Goal: Information Seeking & Learning: Find contact information

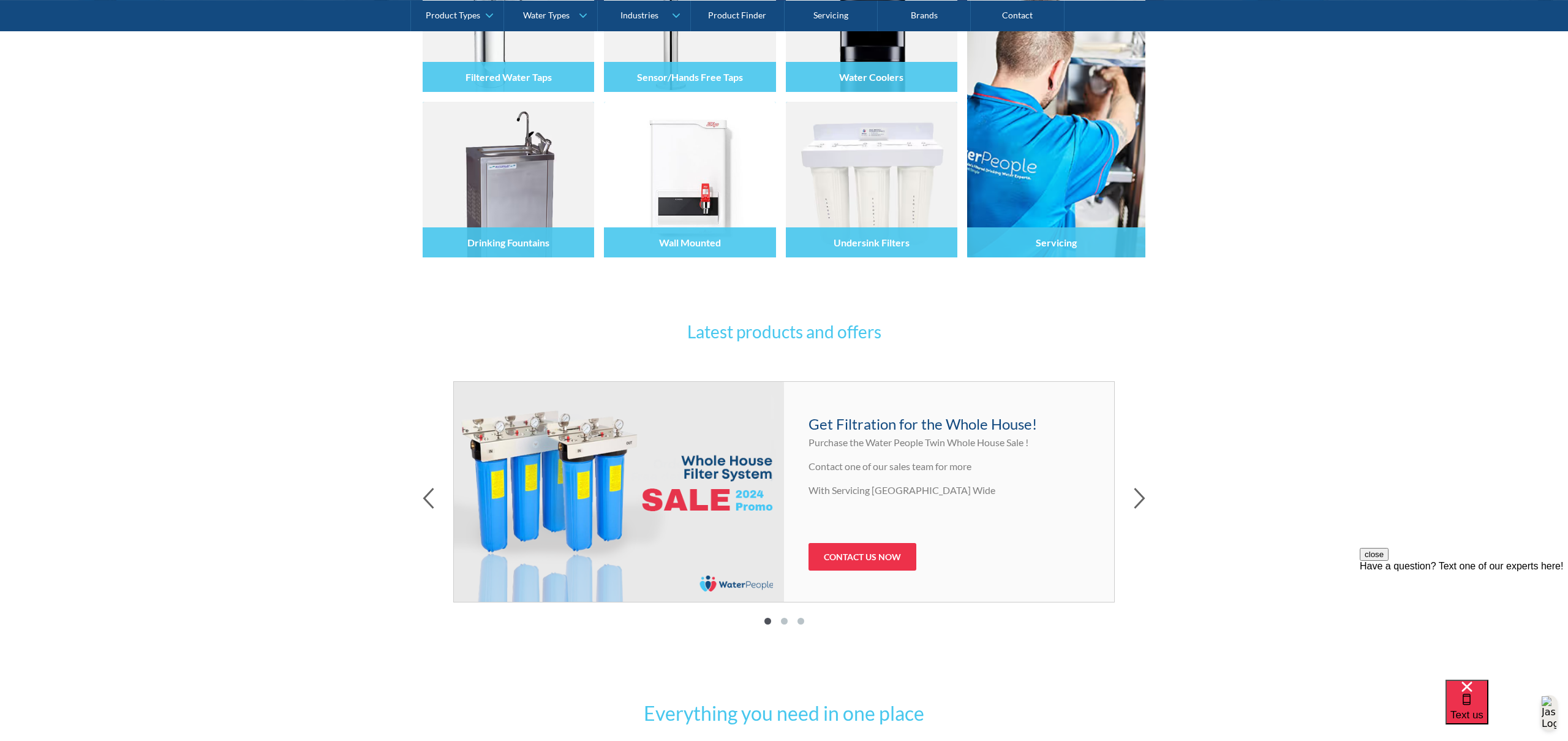
scroll to position [337, 0]
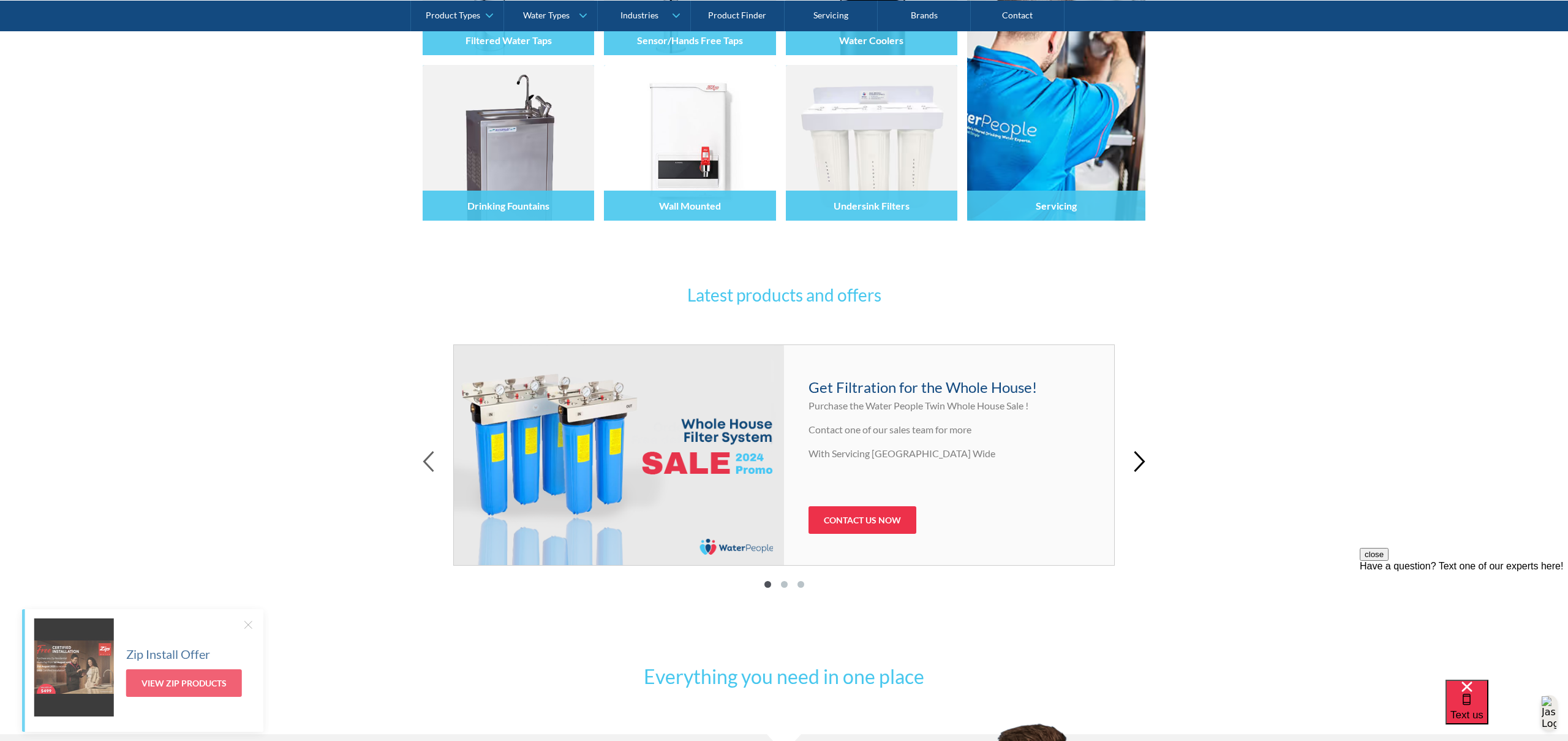
click at [1137, 463] on icon "button" at bounding box center [1139, 461] width 11 height 22
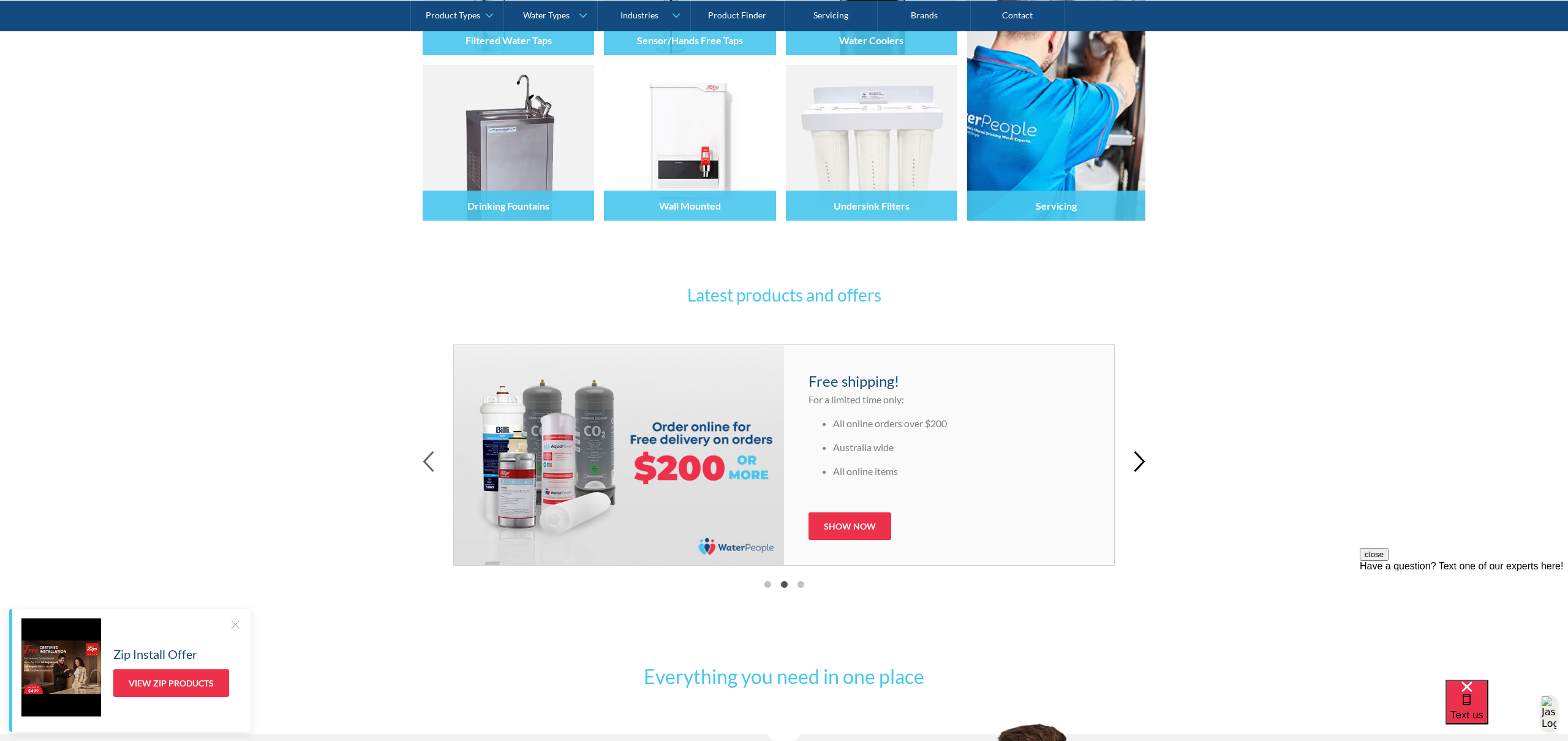
click at [1137, 463] on icon "button" at bounding box center [1139, 461] width 11 height 22
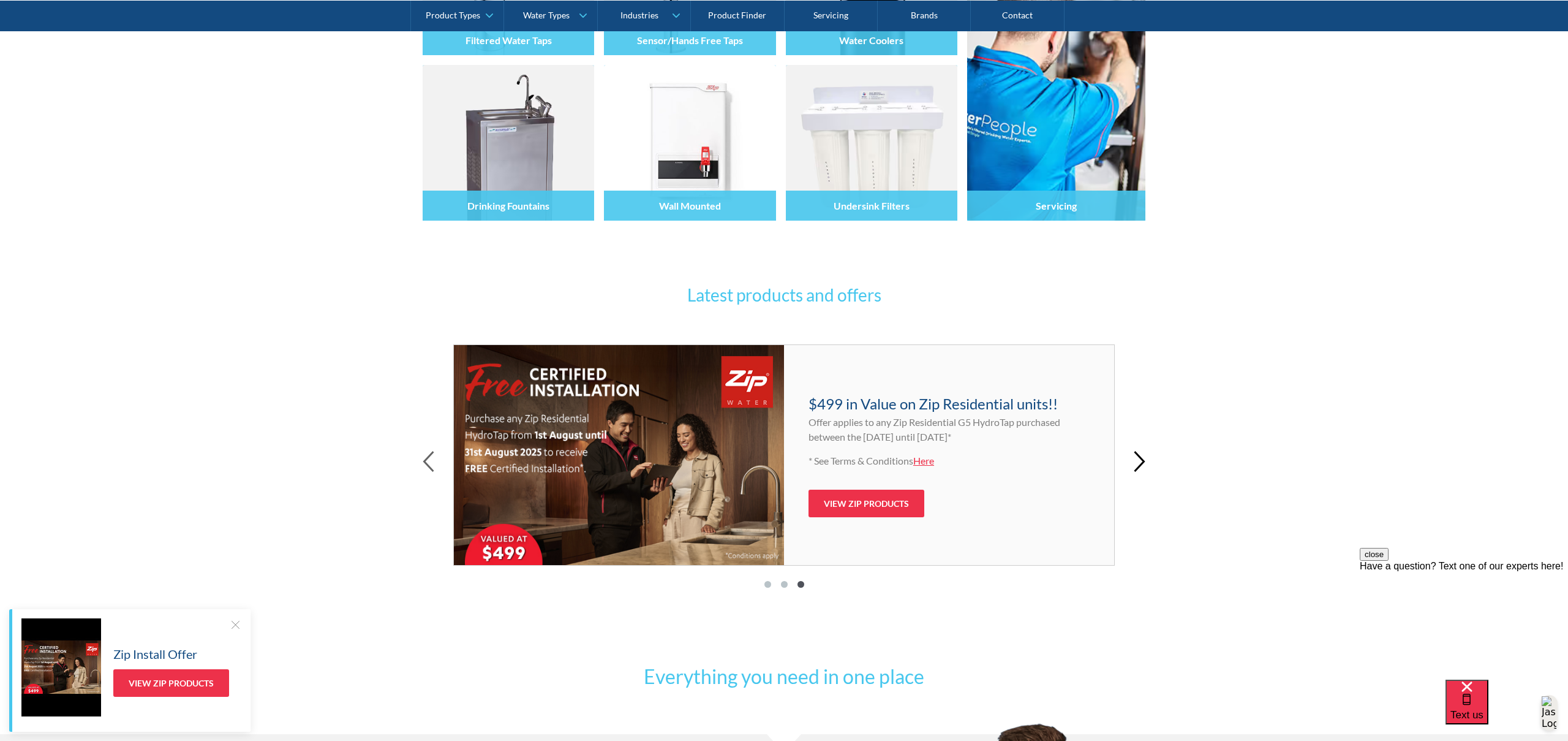
click at [1137, 463] on icon "button" at bounding box center [1139, 461] width 11 height 22
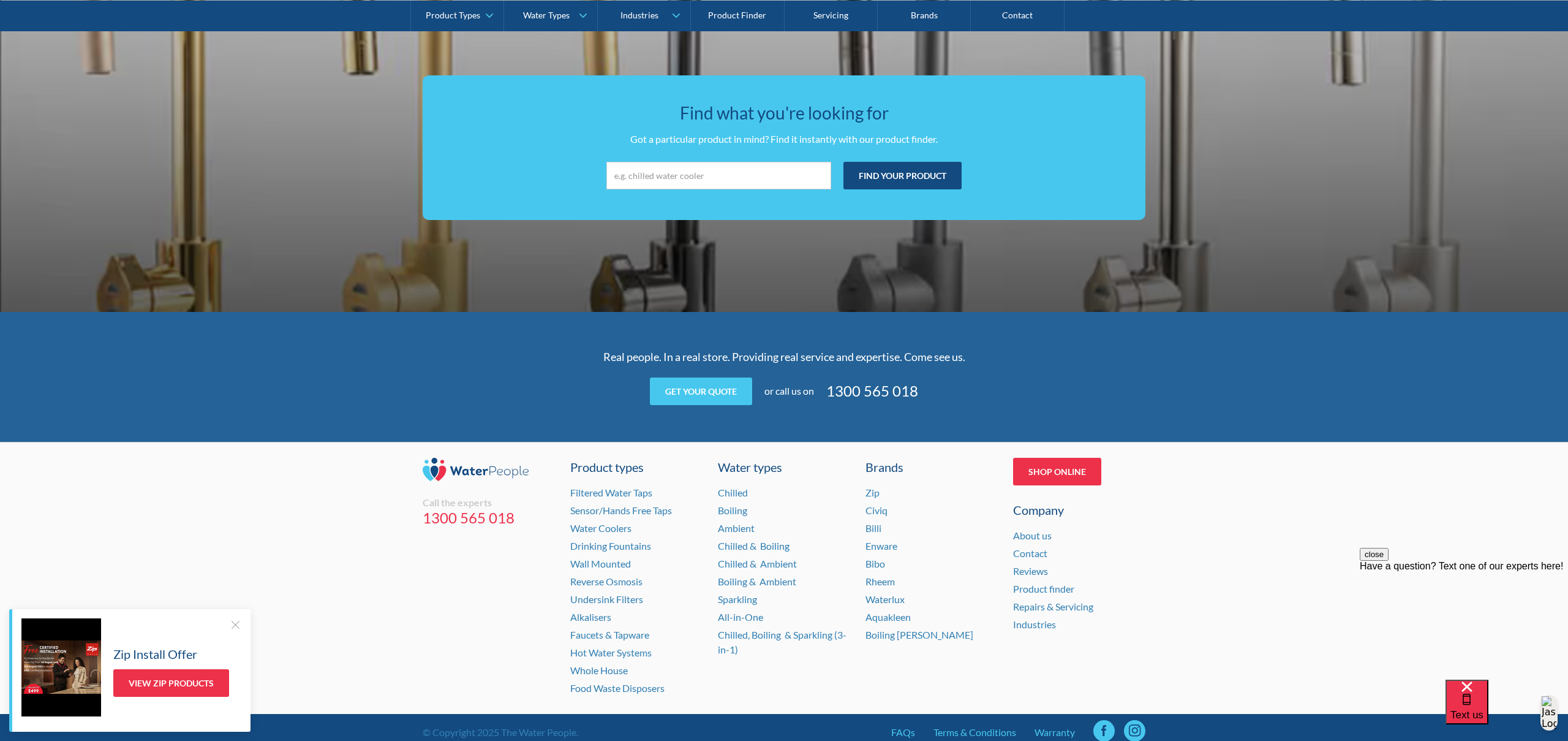
scroll to position [2228, 0]
click at [1033, 537] on link "About us" at bounding box center [1033, 535] width 39 height 11
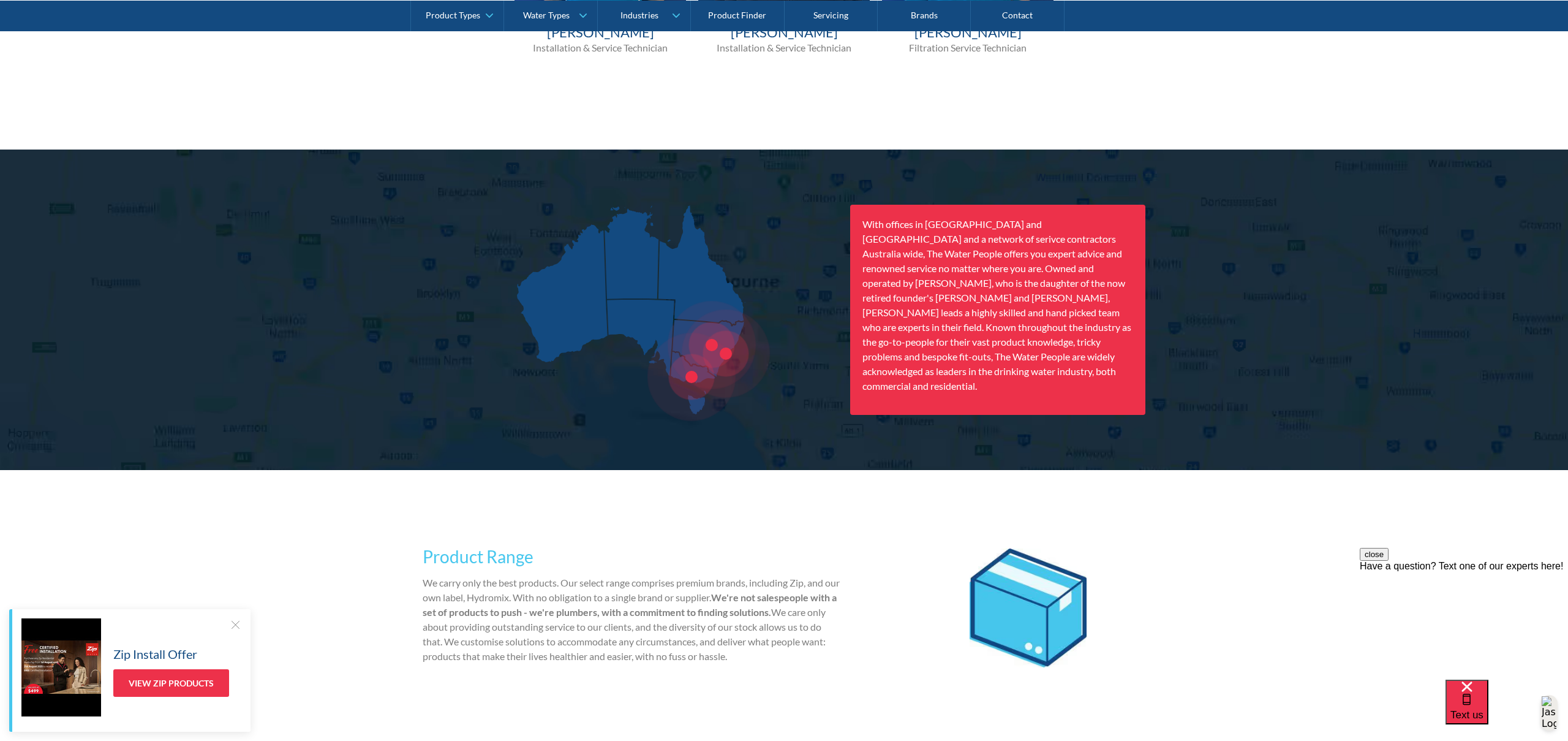
scroll to position [1543, 0]
click at [723, 357] on div at bounding box center [711, 345] width 88 height 88
click at [713, 343] on div at bounding box center [712, 346] width 49 height 49
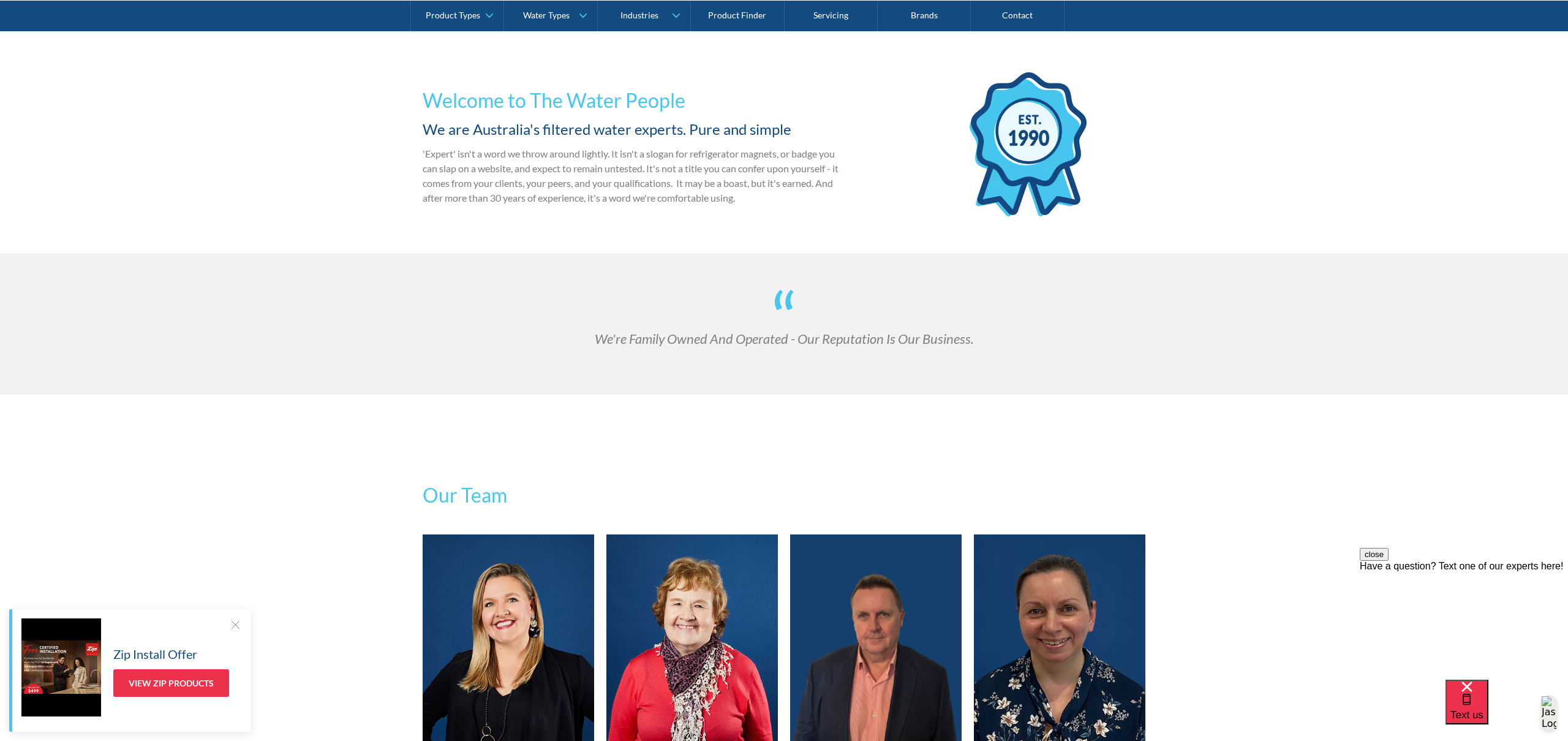
scroll to position [0, 0]
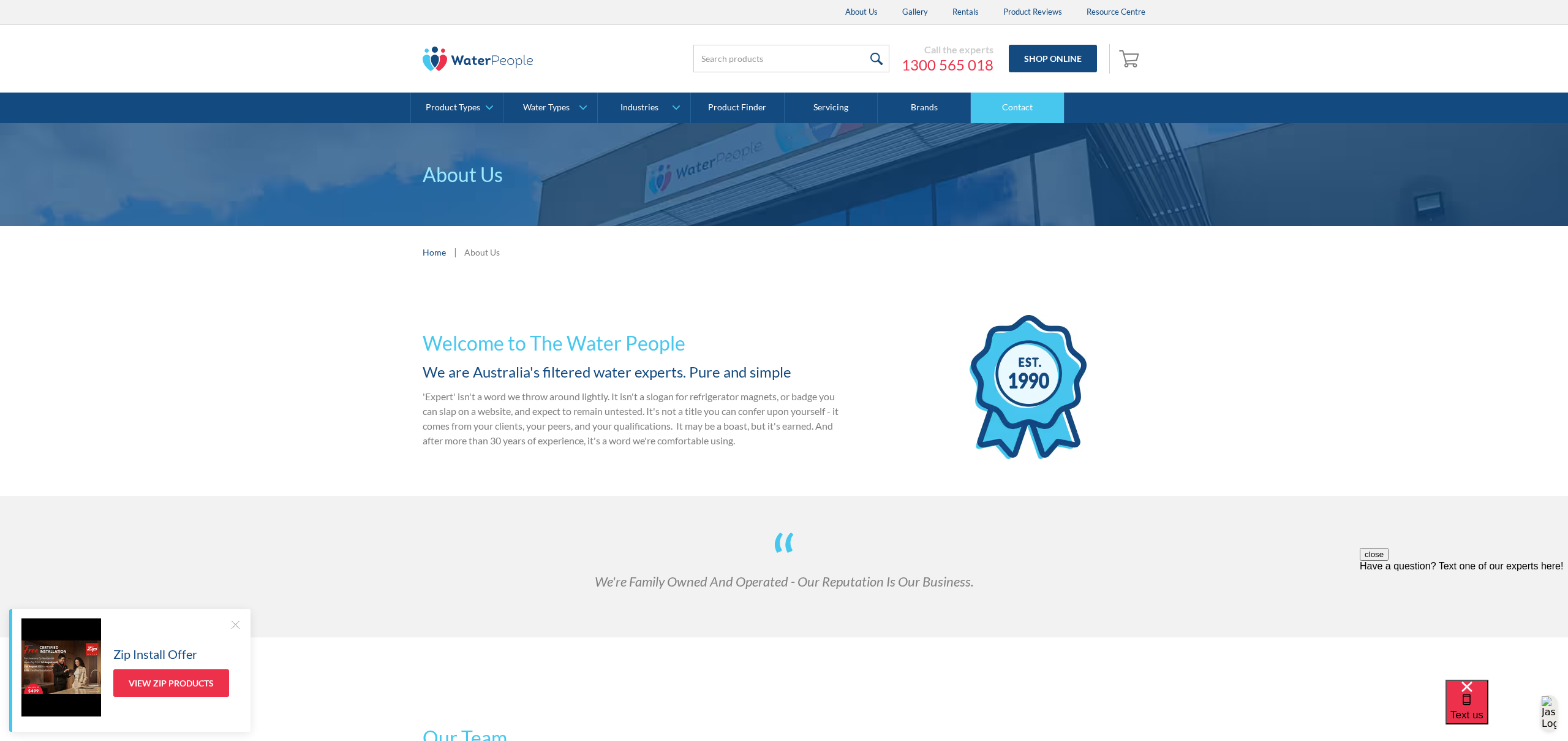
click at [1014, 103] on link "Contact" at bounding box center [1017, 107] width 93 height 30
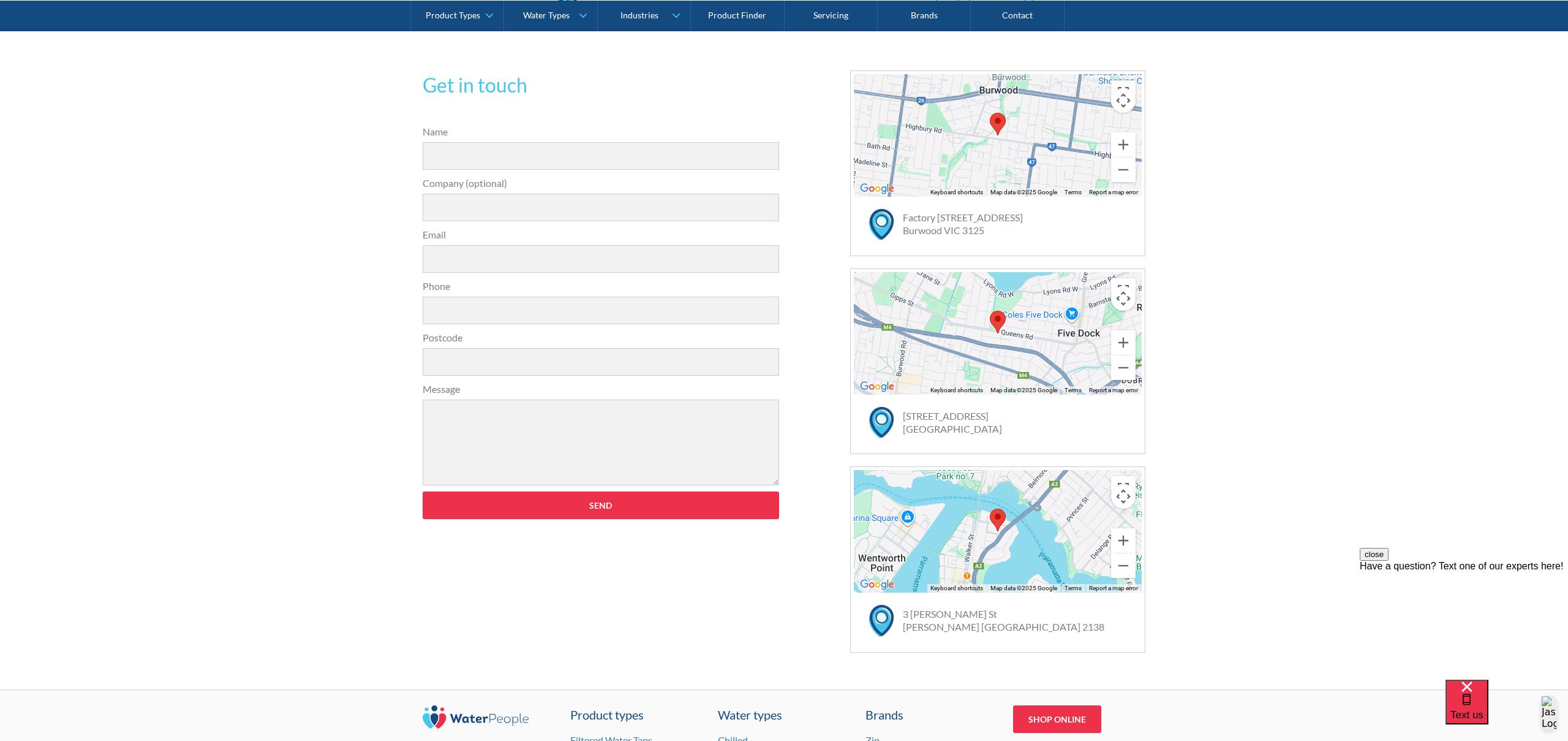
scroll to position [352, 0]
click at [956, 419] on link "81 Queens Rd Five Dock NSW 2046" at bounding box center [953, 421] width 99 height 25
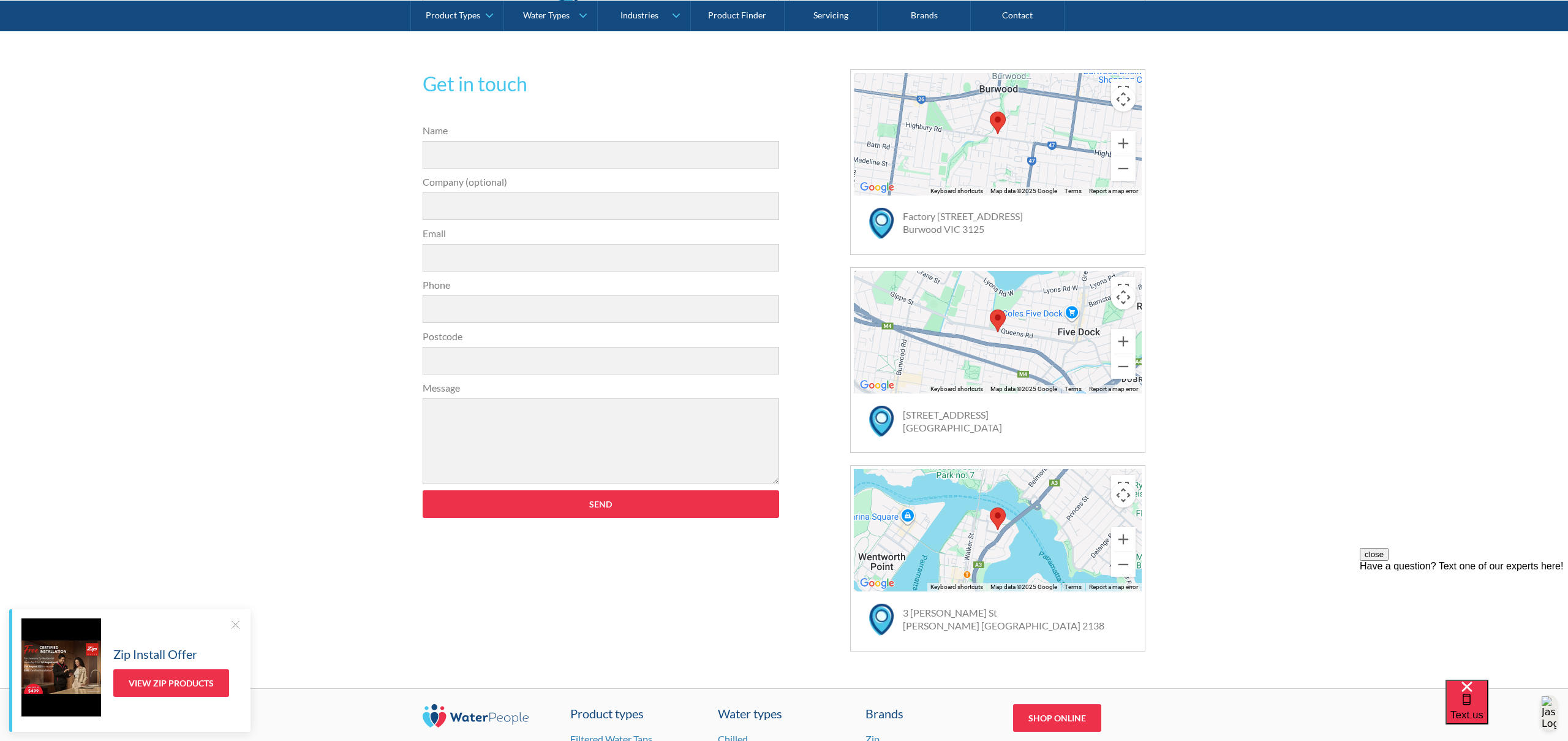
click at [957, 372] on div at bounding box center [997, 332] width 288 height 123
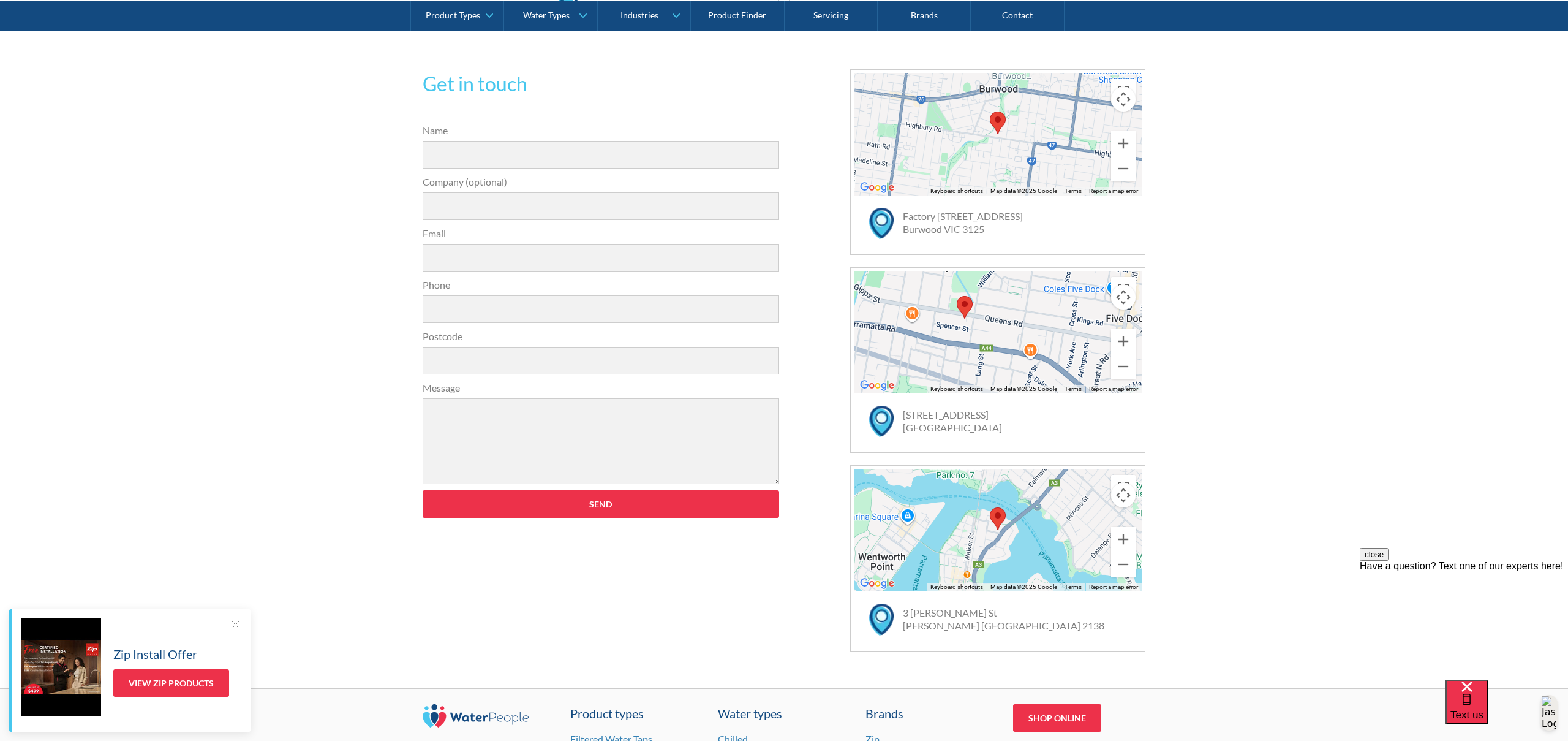
click at [946, 424] on link "81 Queens Rd Five Dock NSW 2046" at bounding box center [953, 421] width 99 height 25
click at [946, 619] on link "3 Averill St Rhodes NSW 2138" at bounding box center [1004, 619] width 202 height 25
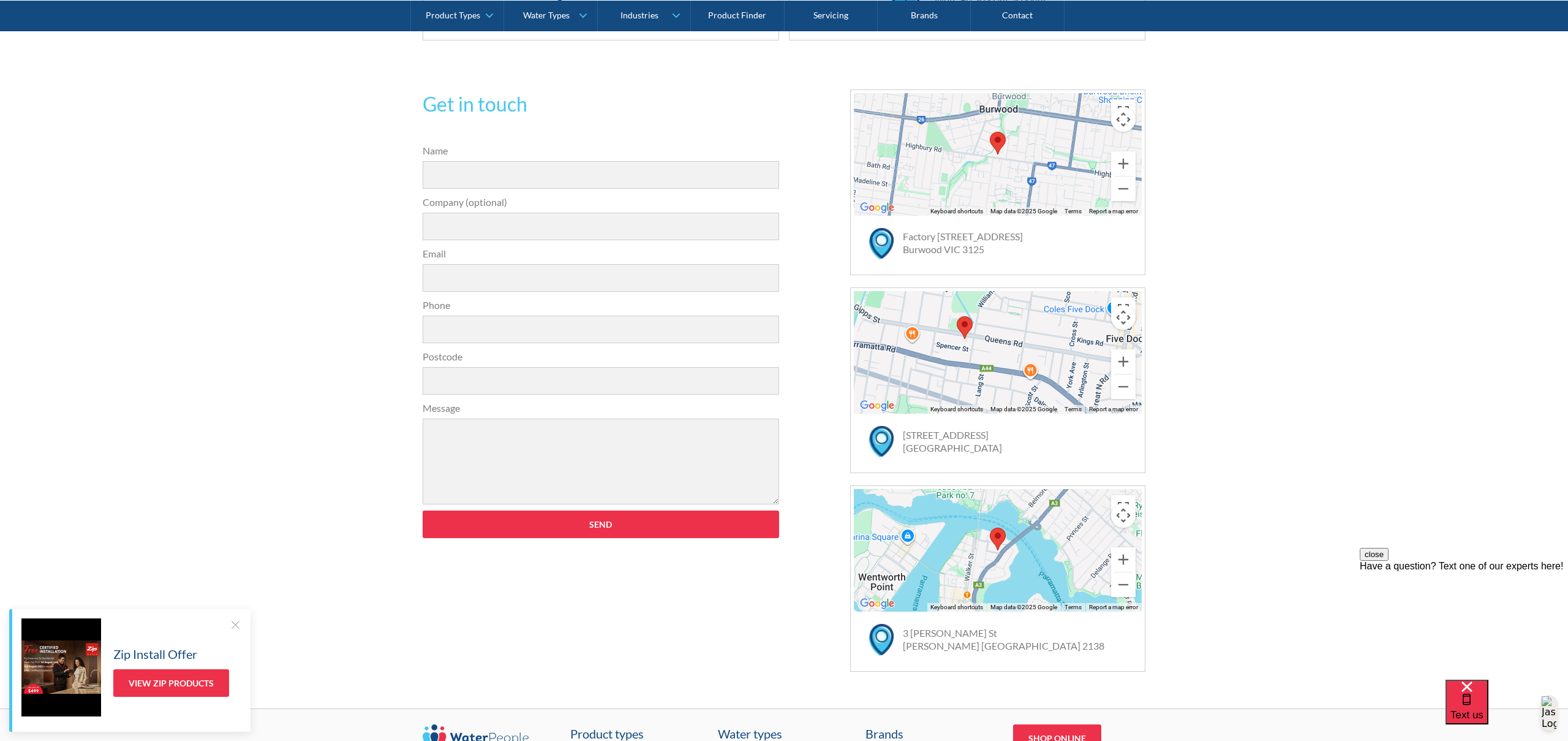
scroll to position [330, 0]
